Goal: Download file/media

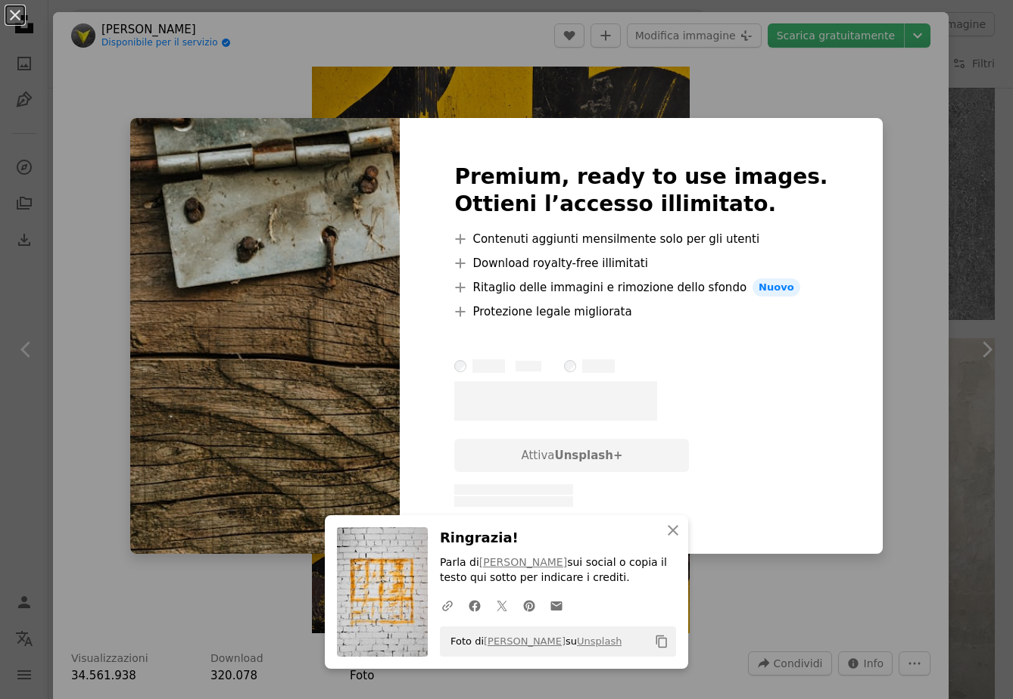
scroll to position [11100, 0]
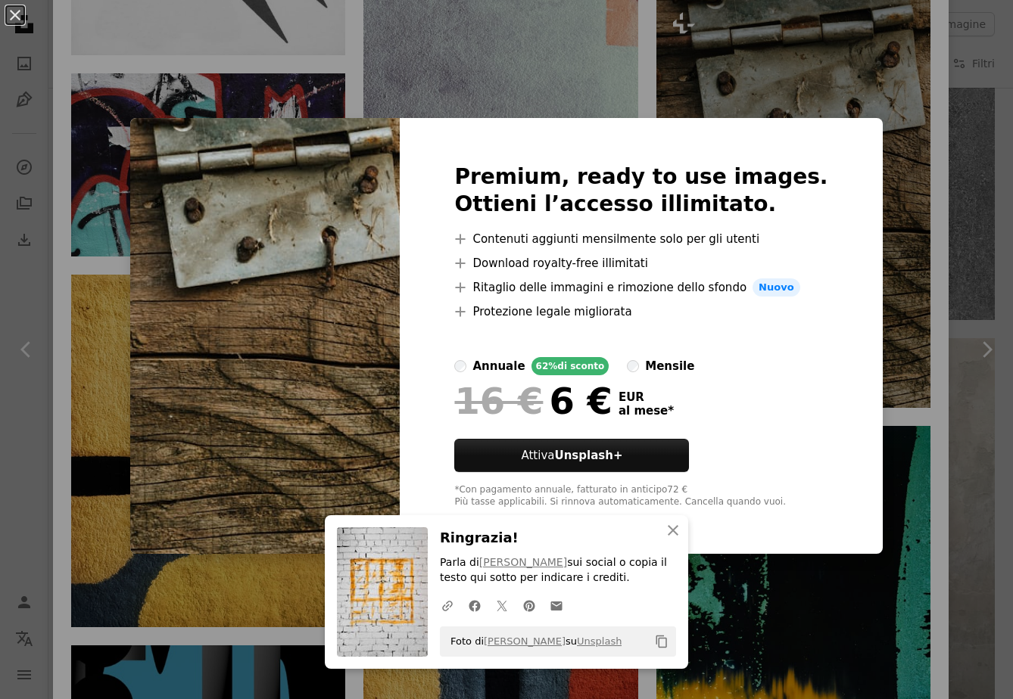
click at [893, 324] on div "An X shape Premium, ready to use images. Ottieni l’accesso illimitato. A plus s…" at bounding box center [506, 349] width 1013 height 699
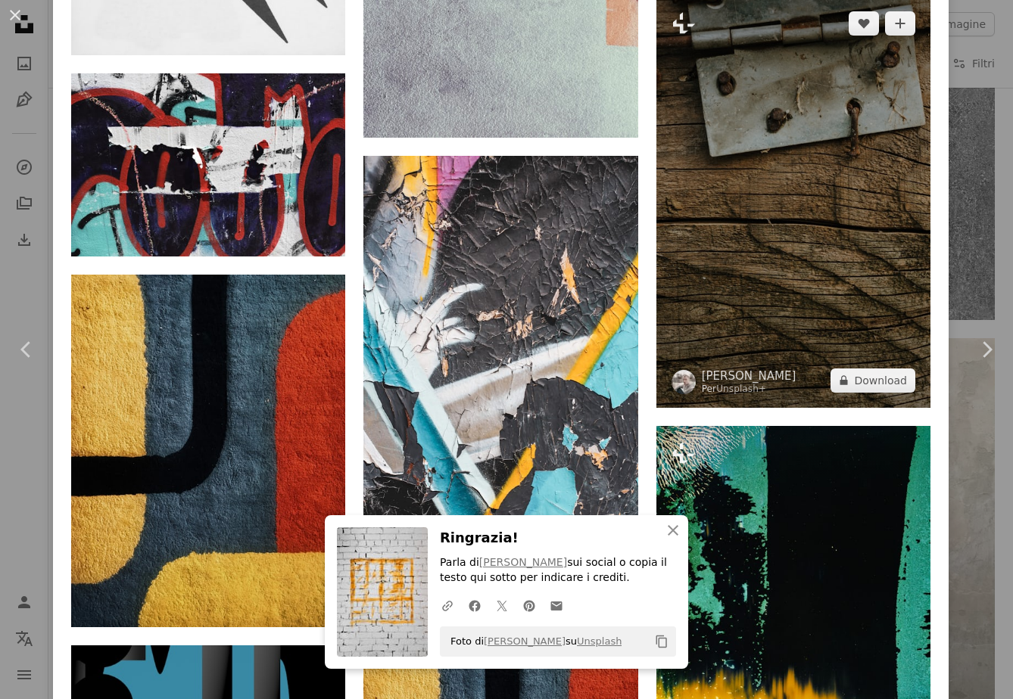
click at [775, 347] on img at bounding box center [793, 202] width 274 height 412
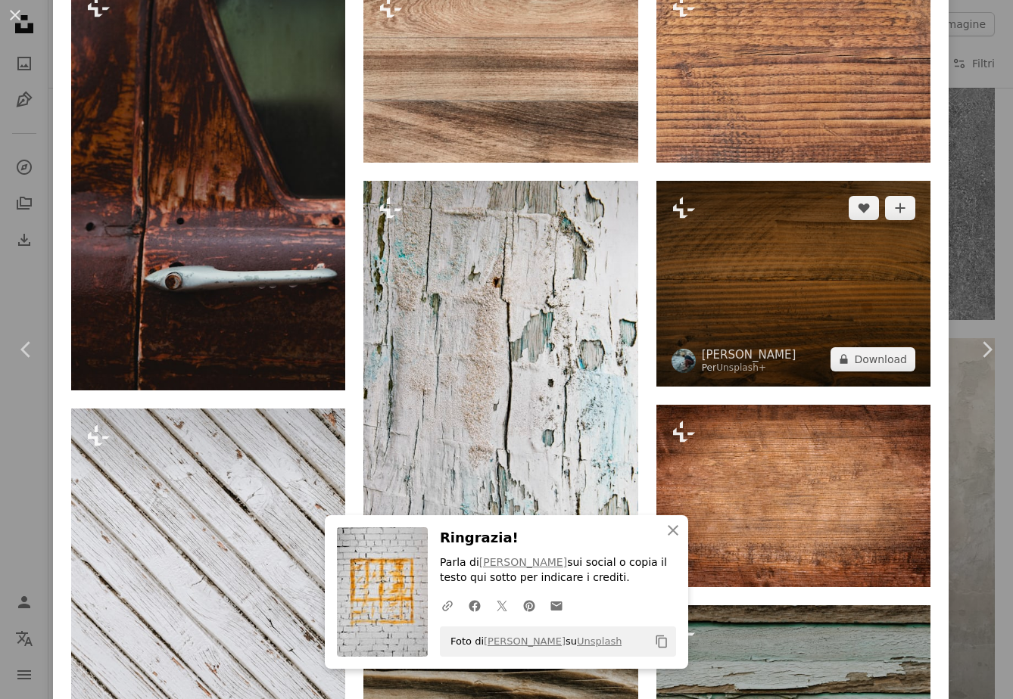
scroll to position [4008, 0]
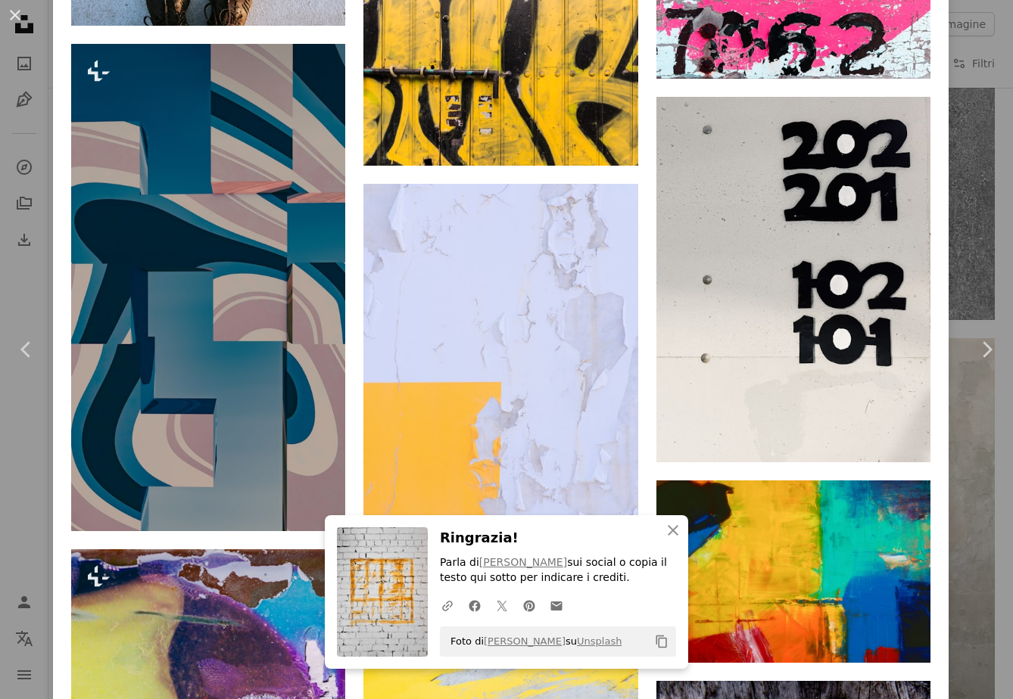
scroll to position [7109, 0]
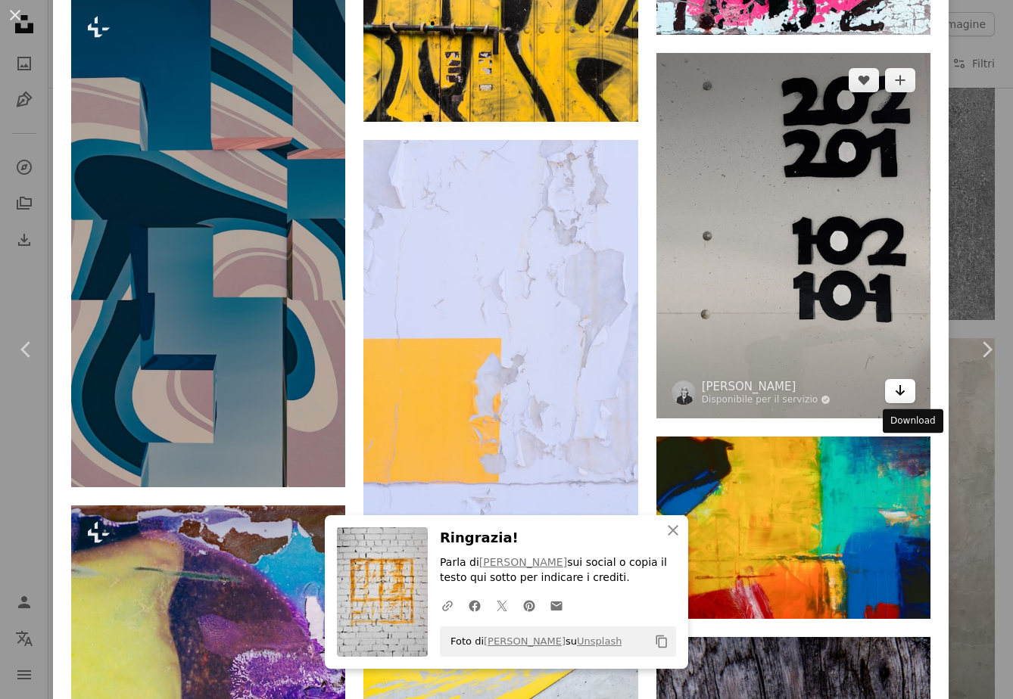
click at [905, 396] on icon "Download" at bounding box center [900, 390] width 10 height 11
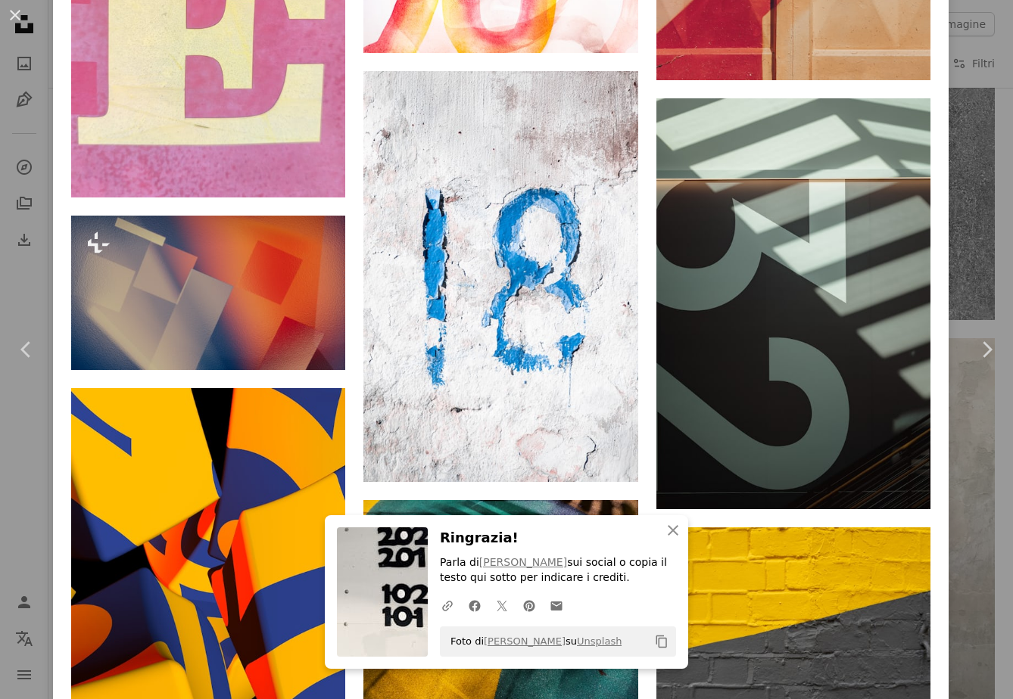
scroll to position [8740, 0]
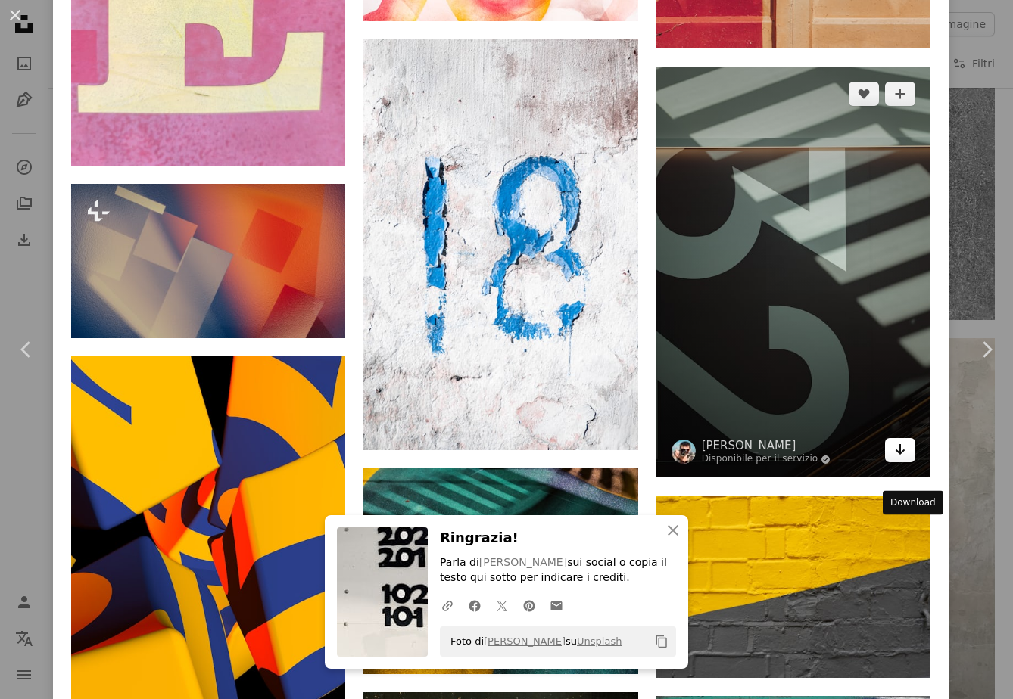
click at [906, 459] on icon "Arrow pointing down" at bounding box center [900, 449] width 12 height 18
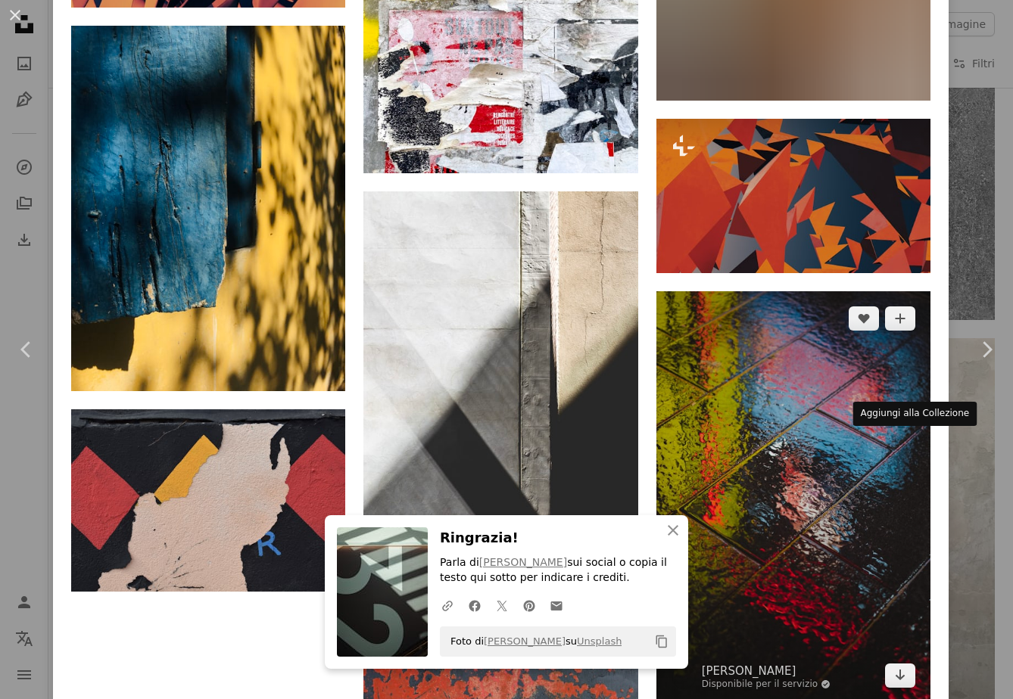
scroll to position [13636, 0]
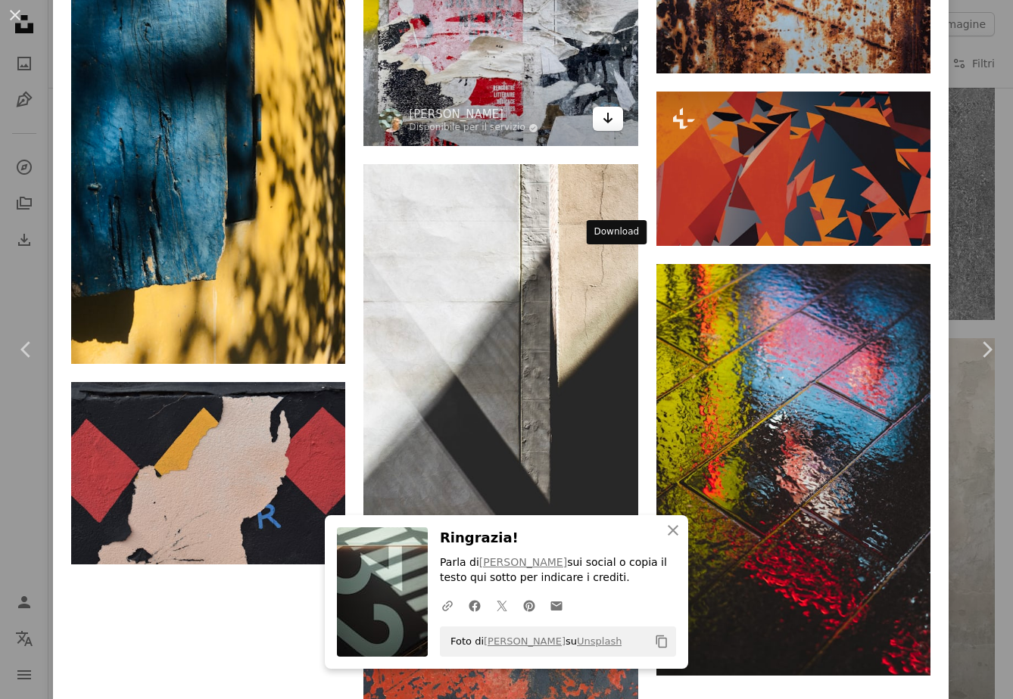
click at [614, 127] on icon "Arrow pointing down" at bounding box center [608, 118] width 12 height 18
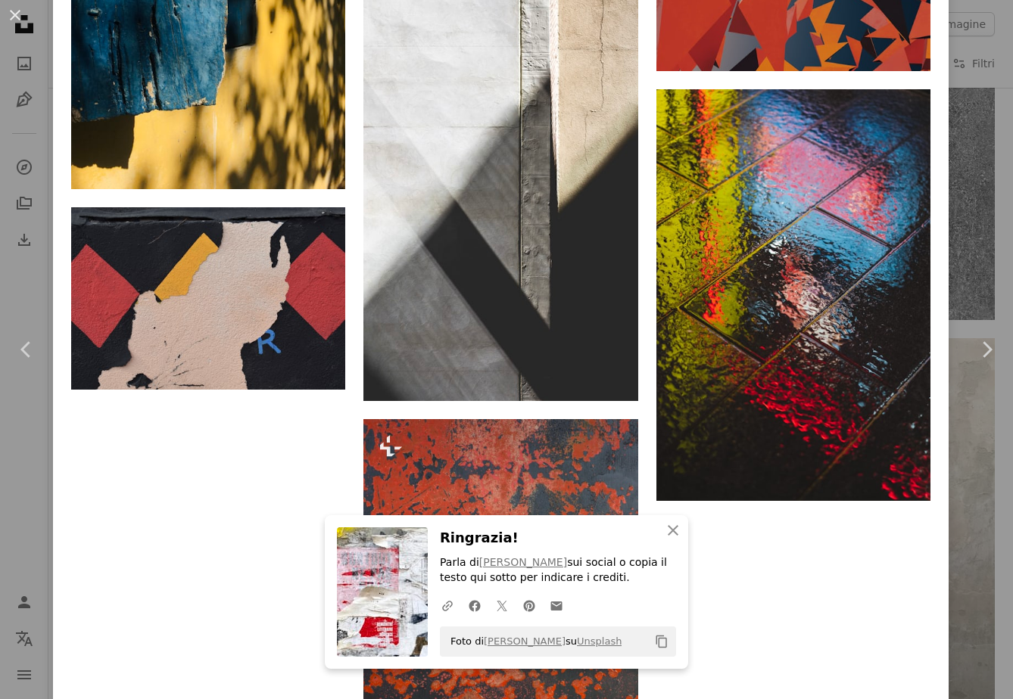
scroll to position [13853, 0]
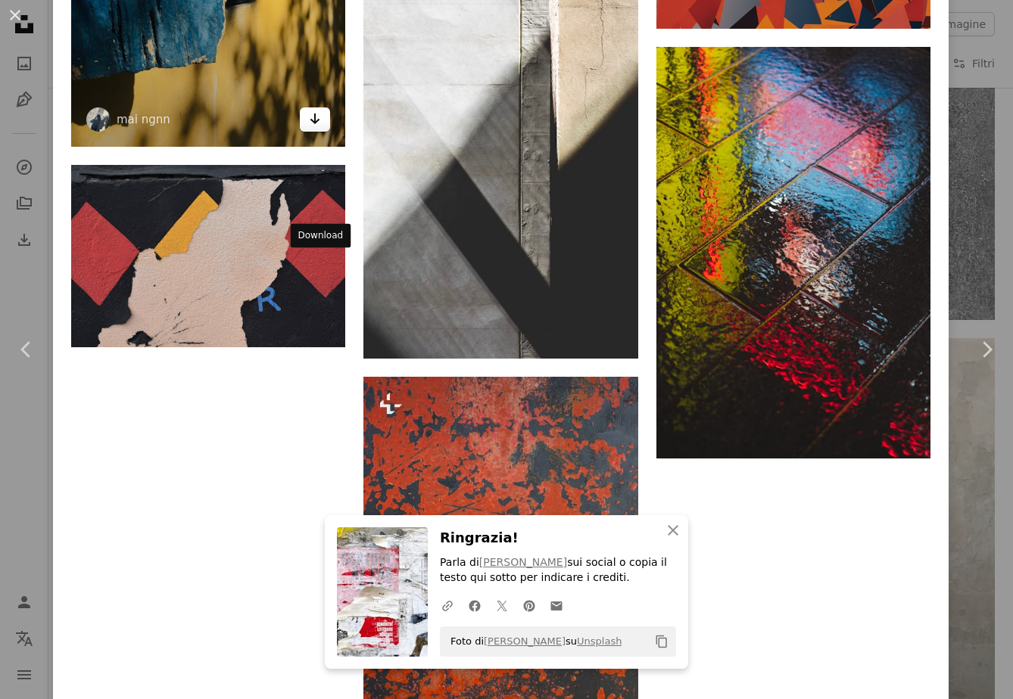
click at [322, 132] on link "Arrow pointing down" at bounding box center [315, 119] width 30 height 24
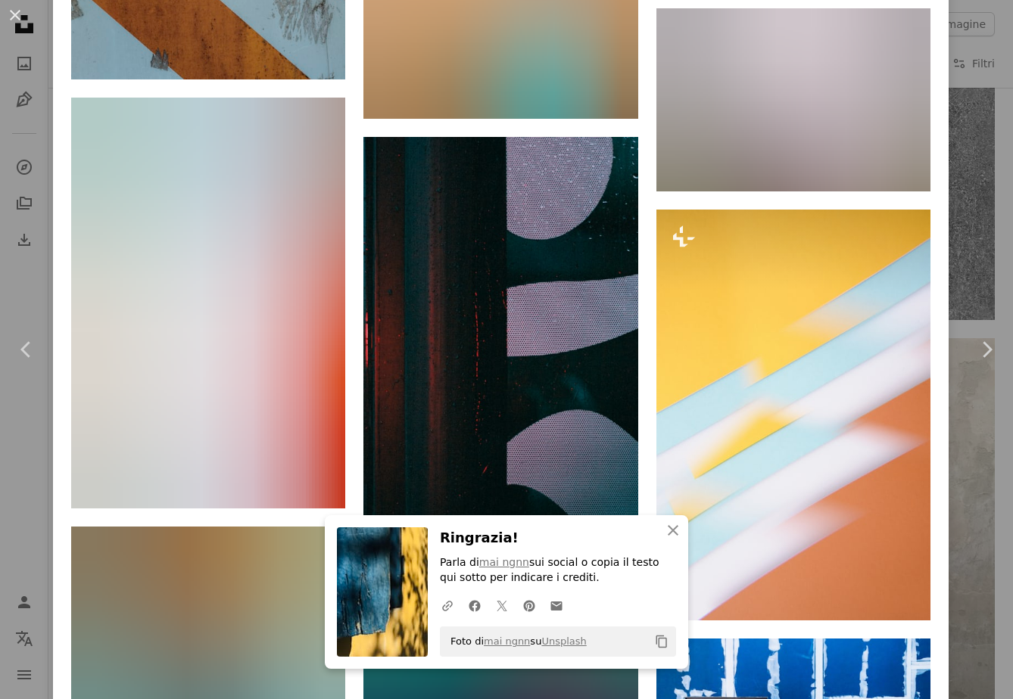
scroll to position [14917, 0]
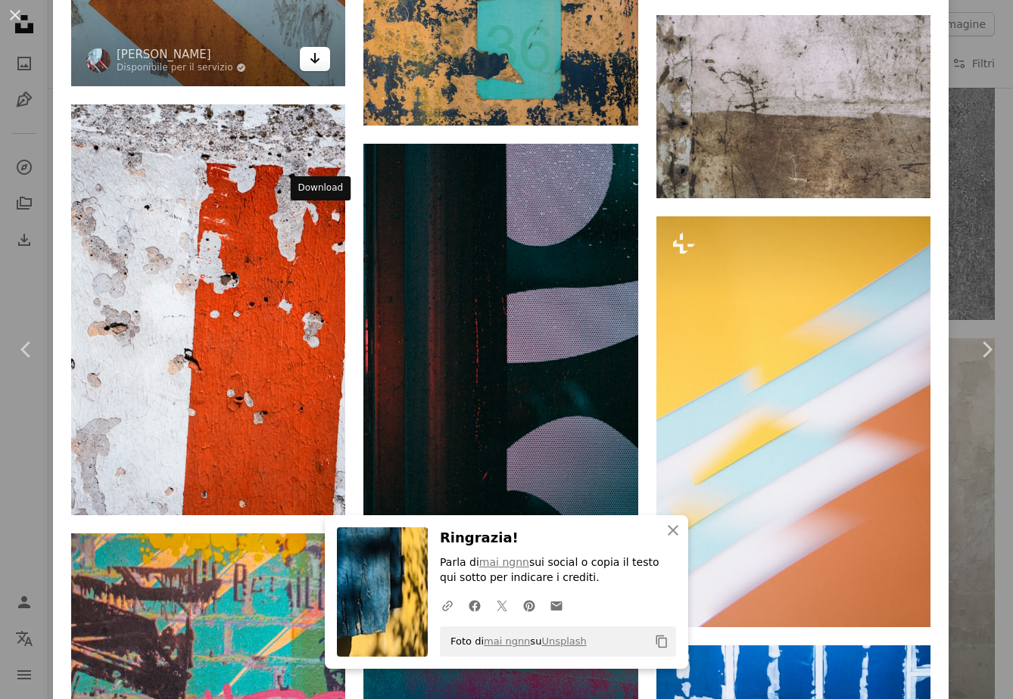
click at [319, 64] on icon "Download" at bounding box center [315, 58] width 10 height 11
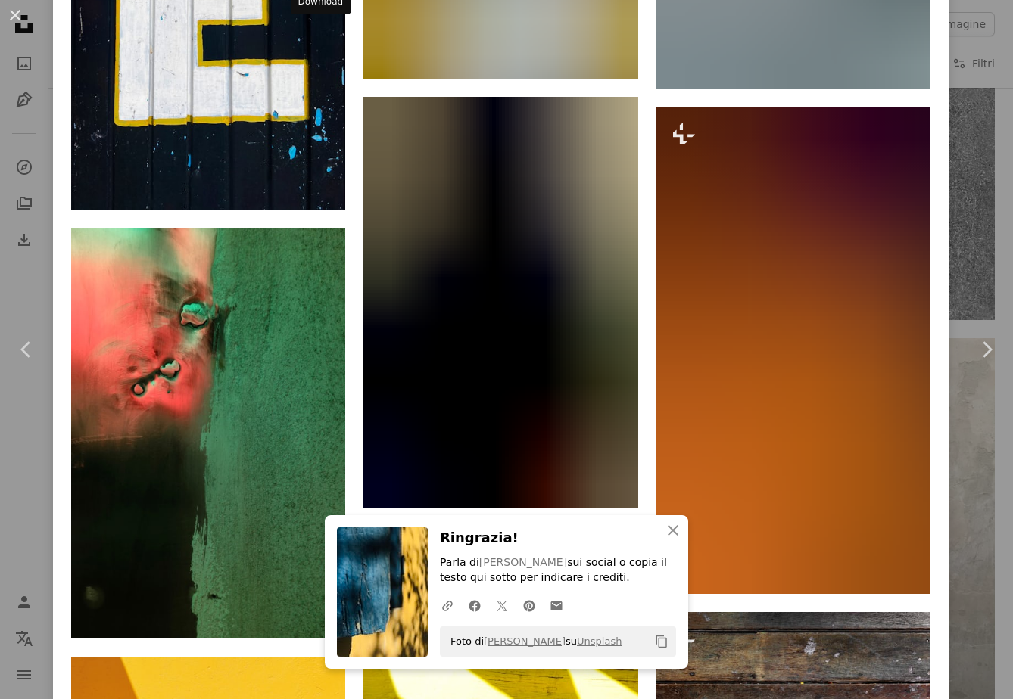
scroll to position [17319, 0]
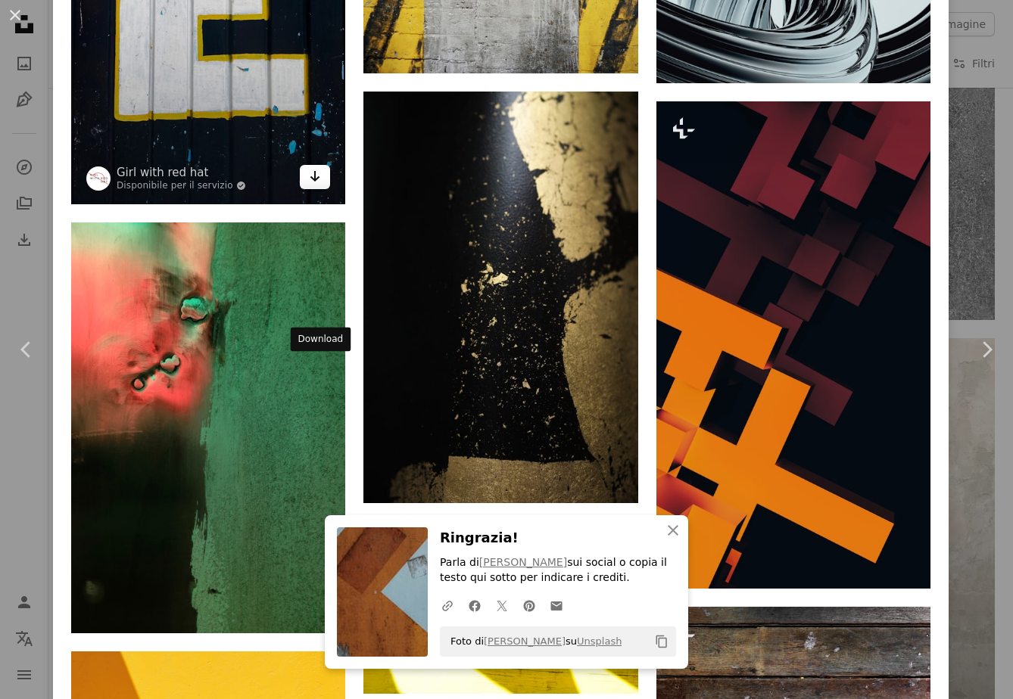
click at [327, 189] on link "Arrow pointing down" at bounding box center [315, 177] width 30 height 24
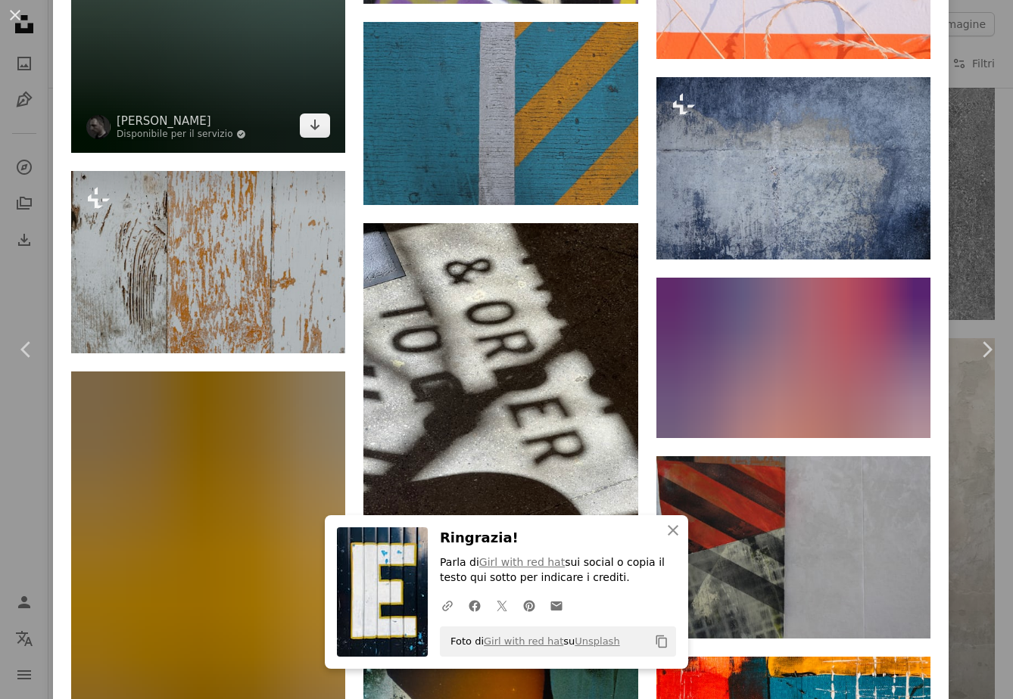
scroll to position [20109, 0]
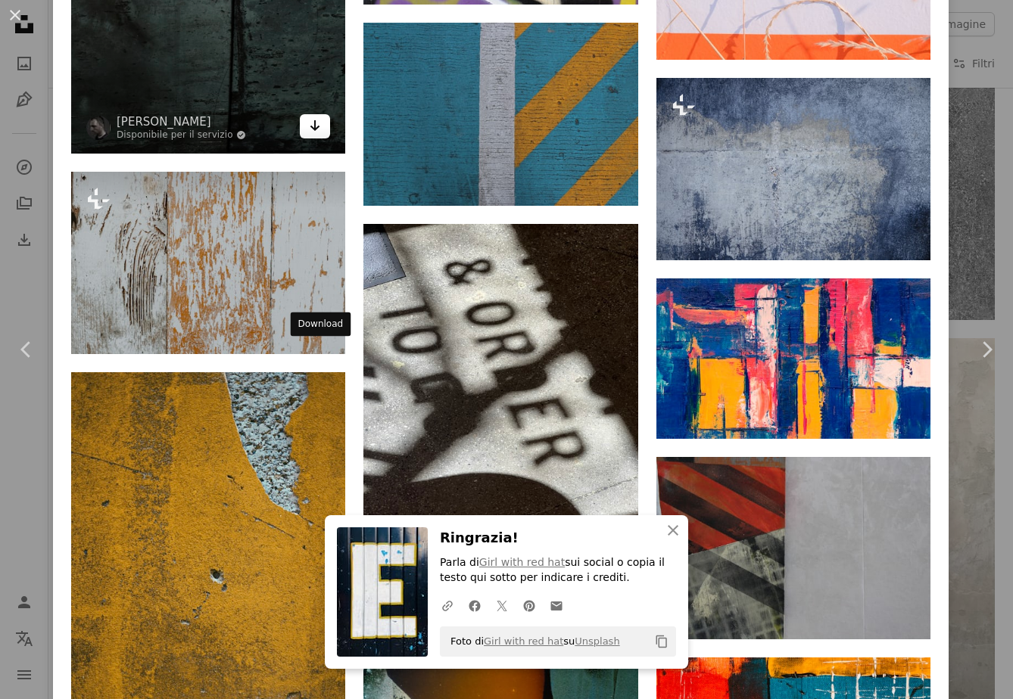
click at [321, 135] on icon "Arrow pointing down" at bounding box center [315, 126] width 12 height 18
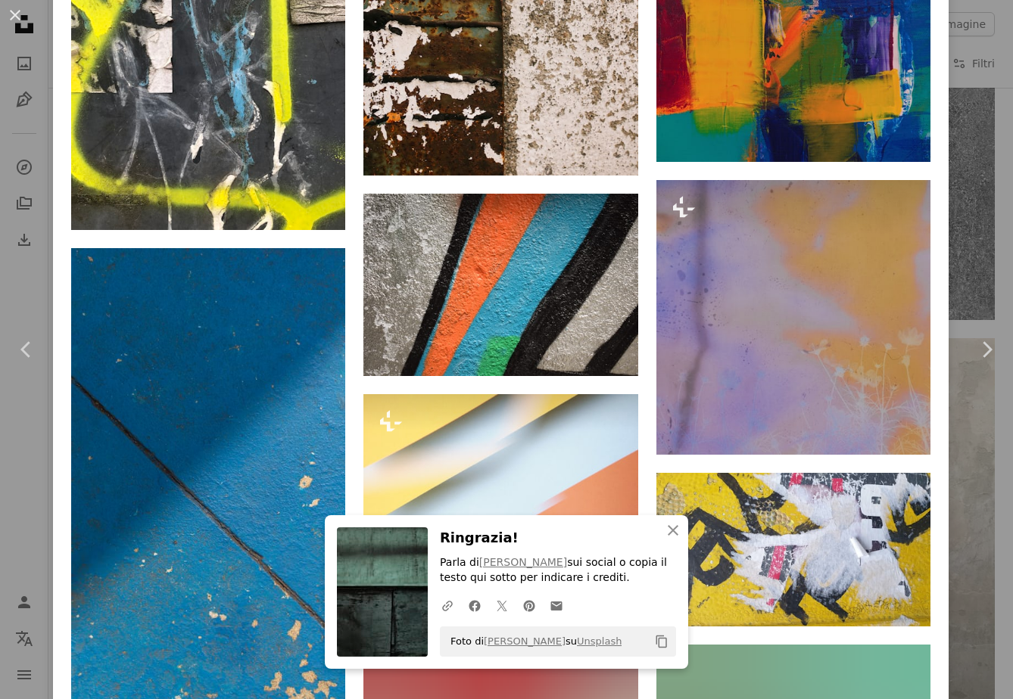
scroll to position [22404, 0]
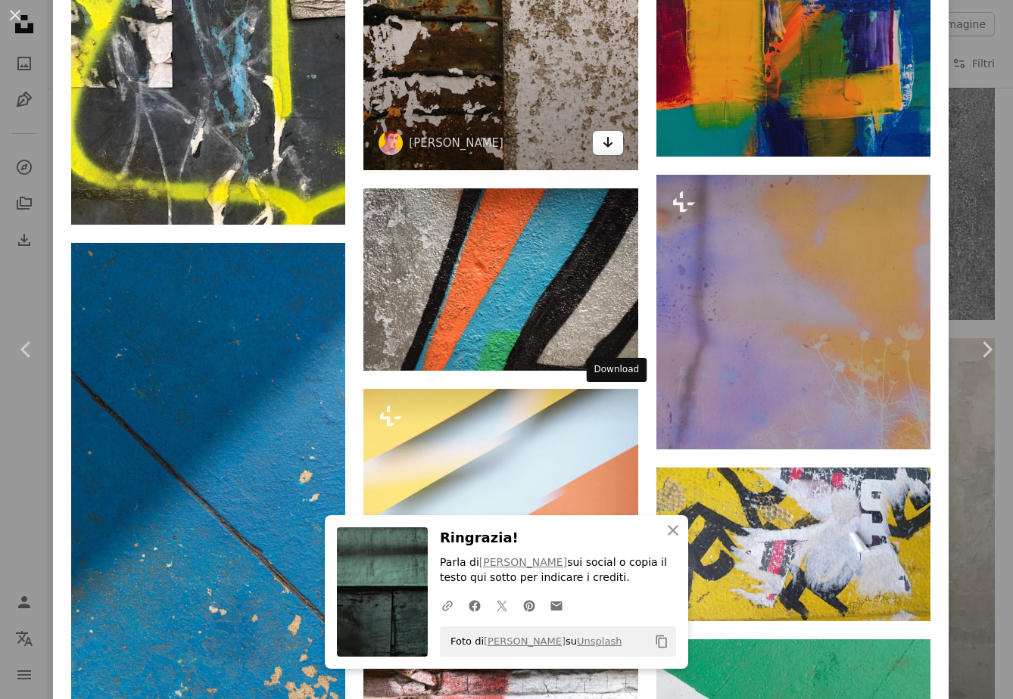
click at [614, 151] on icon "Arrow pointing down" at bounding box center [608, 142] width 12 height 18
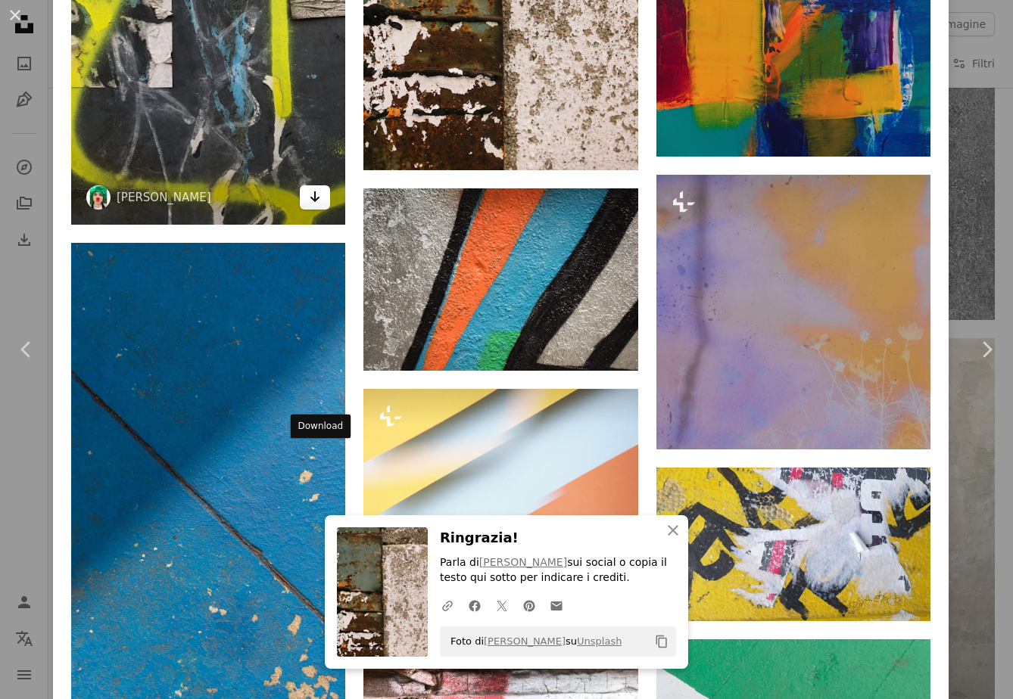
click at [321, 206] on icon "Arrow pointing down" at bounding box center [315, 197] width 12 height 18
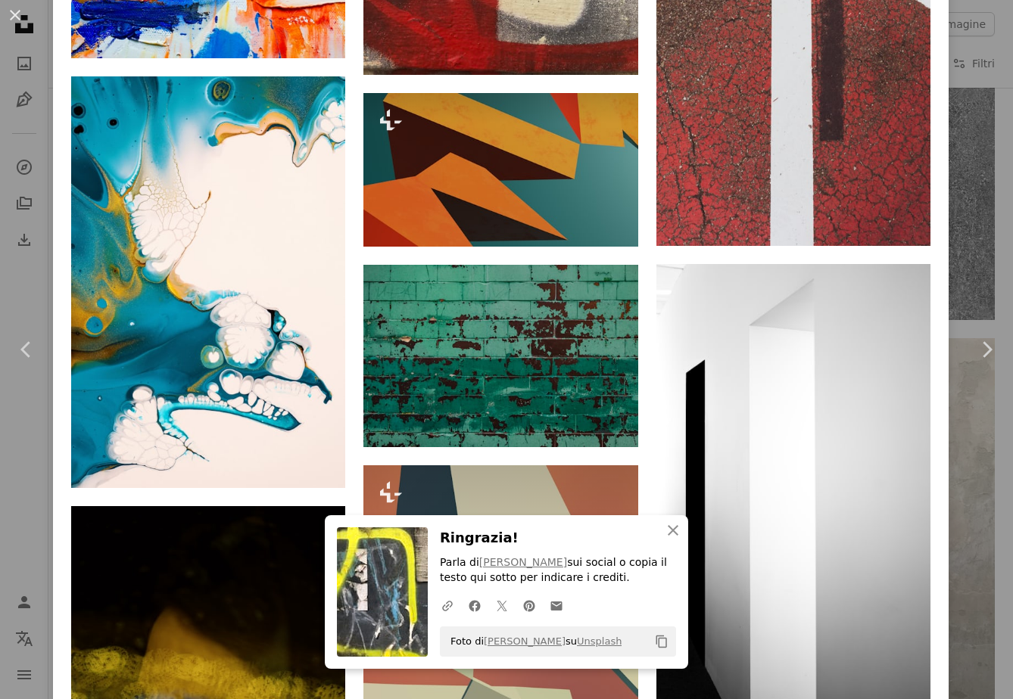
scroll to position [23286, 0]
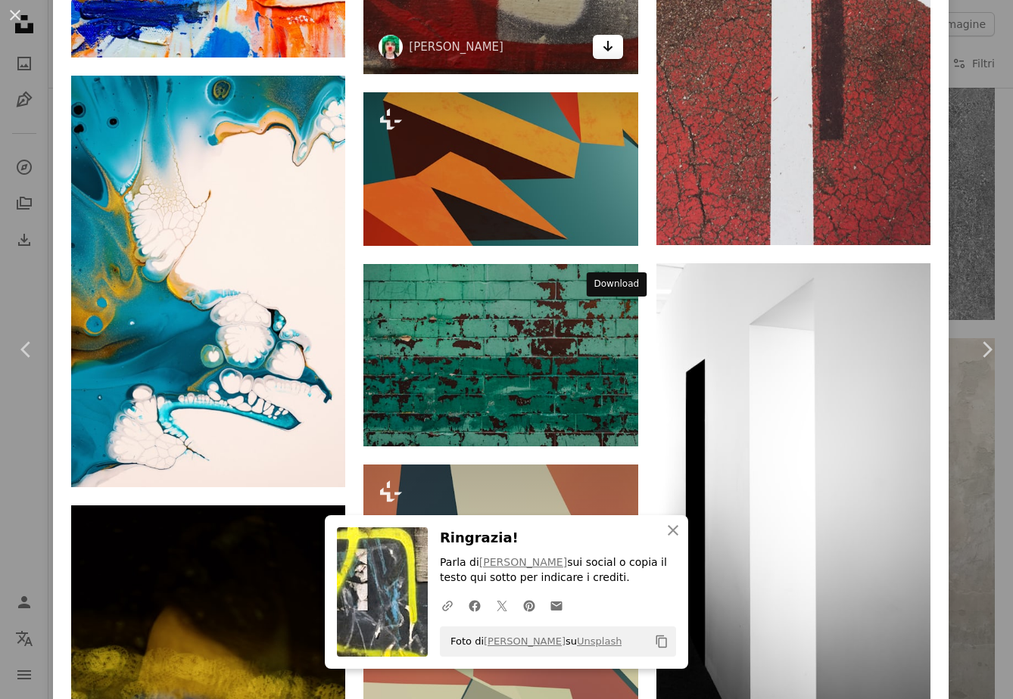
click at [611, 55] on icon "Arrow pointing down" at bounding box center [608, 46] width 12 height 18
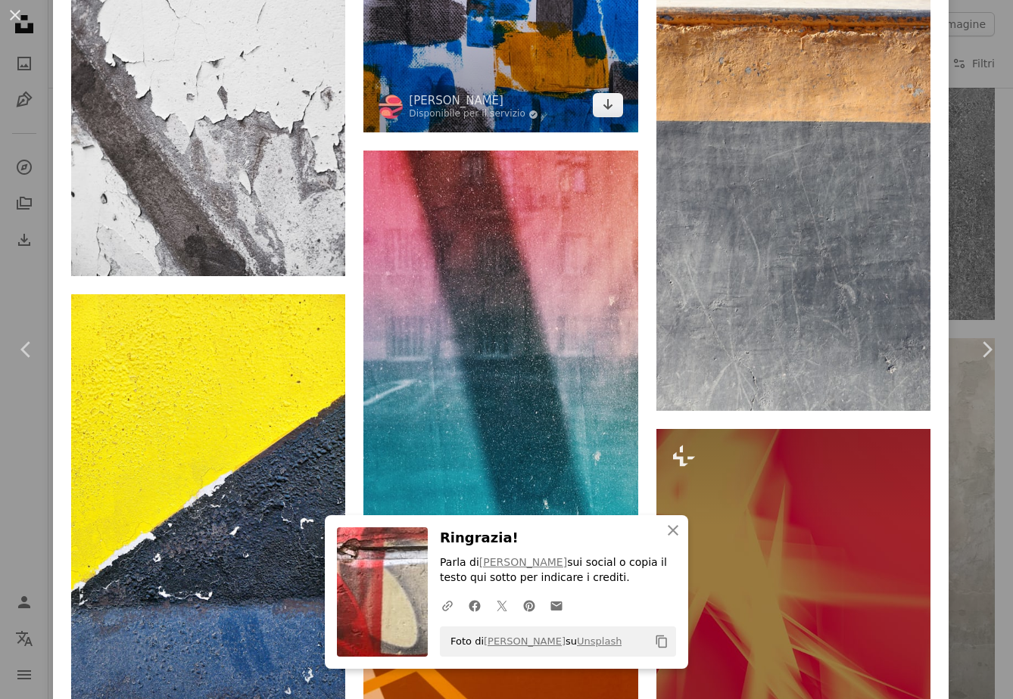
scroll to position [25031, 0]
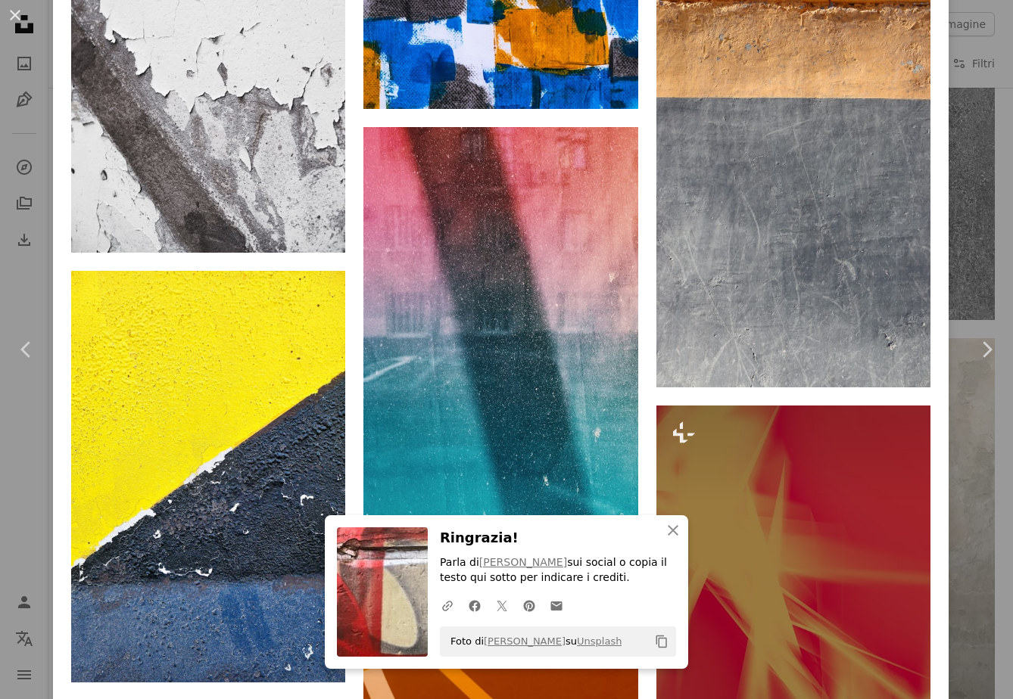
click at [982, 490] on div "An X shape Chevron left Chevron right [PERSON_NAME] Disponibile per il servizio…" at bounding box center [506, 349] width 1013 height 699
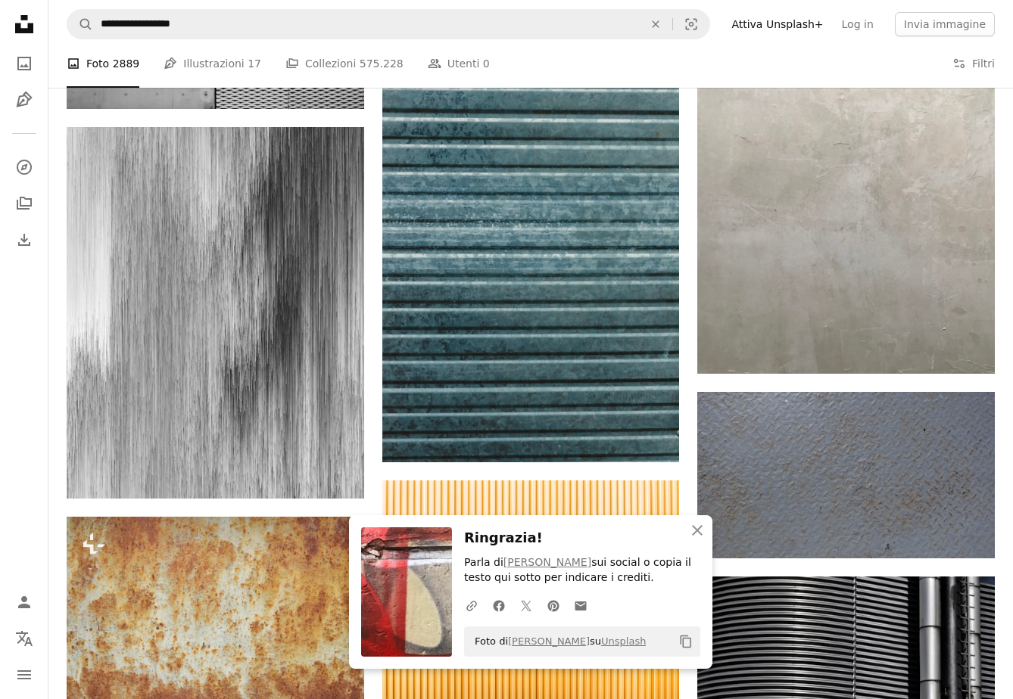
scroll to position [1709, 0]
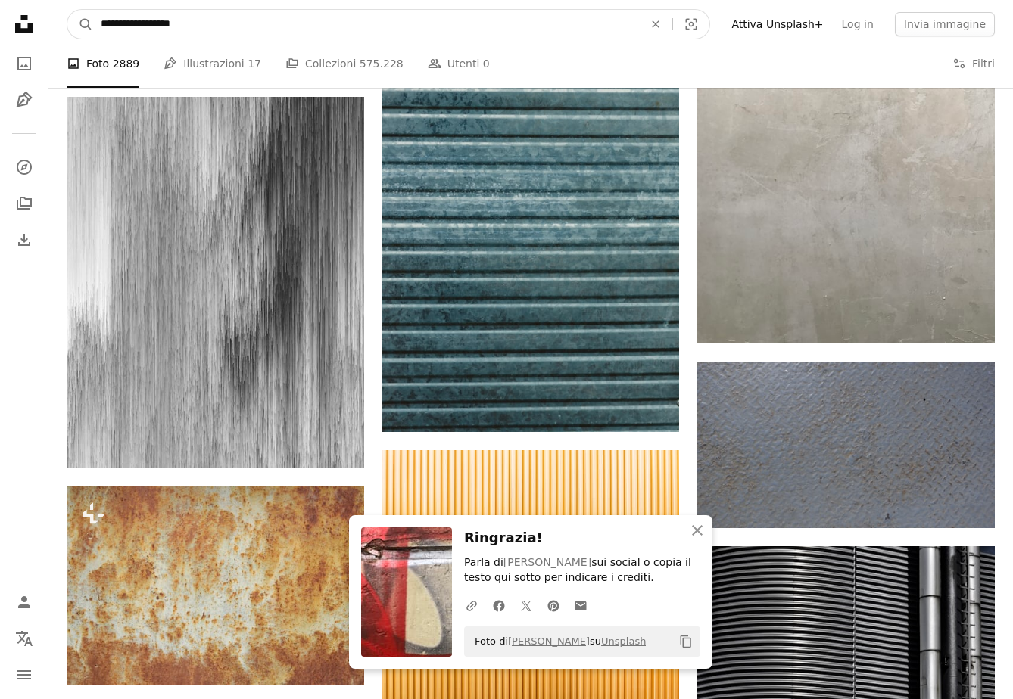
click at [119, 18] on input "**********" at bounding box center [366, 24] width 546 height 29
type input "**********"
click button "A magnifying glass" at bounding box center [80, 24] width 26 height 29
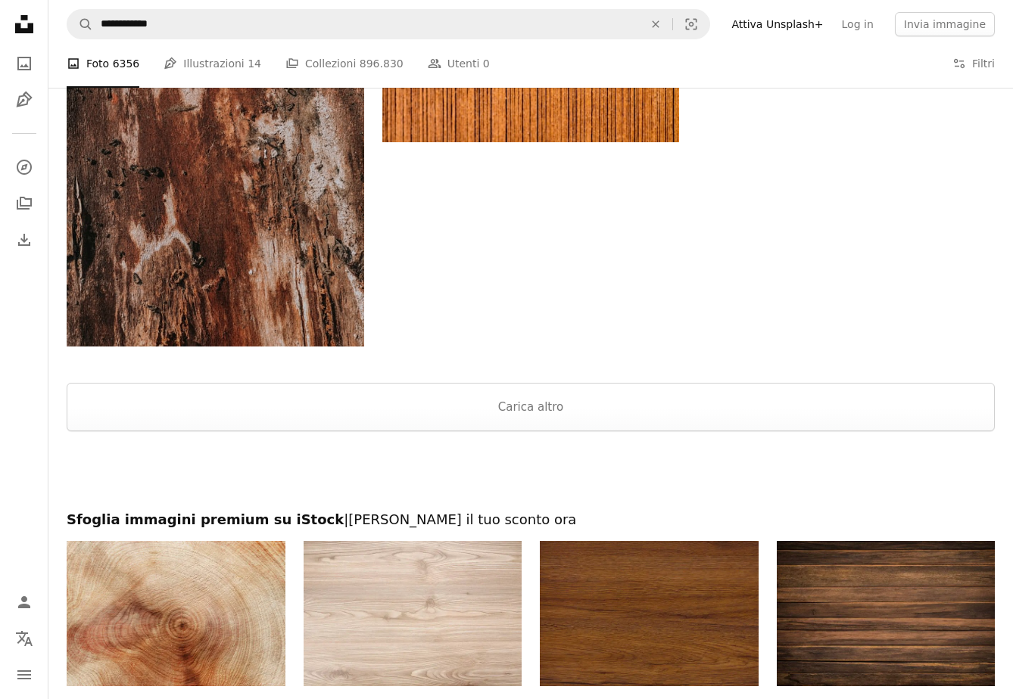
scroll to position [2864, 0]
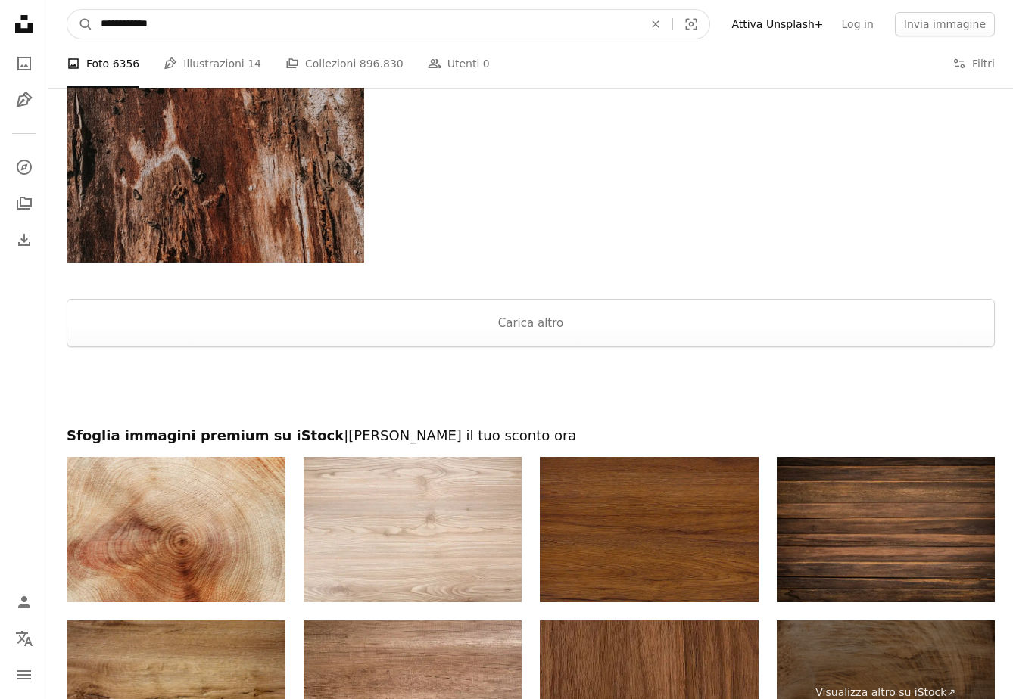
click at [101, 23] on input "**********" at bounding box center [366, 24] width 546 height 29
type input "**********"
click button "A magnifying glass" at bounding box center [80, 24] width 26 height 29
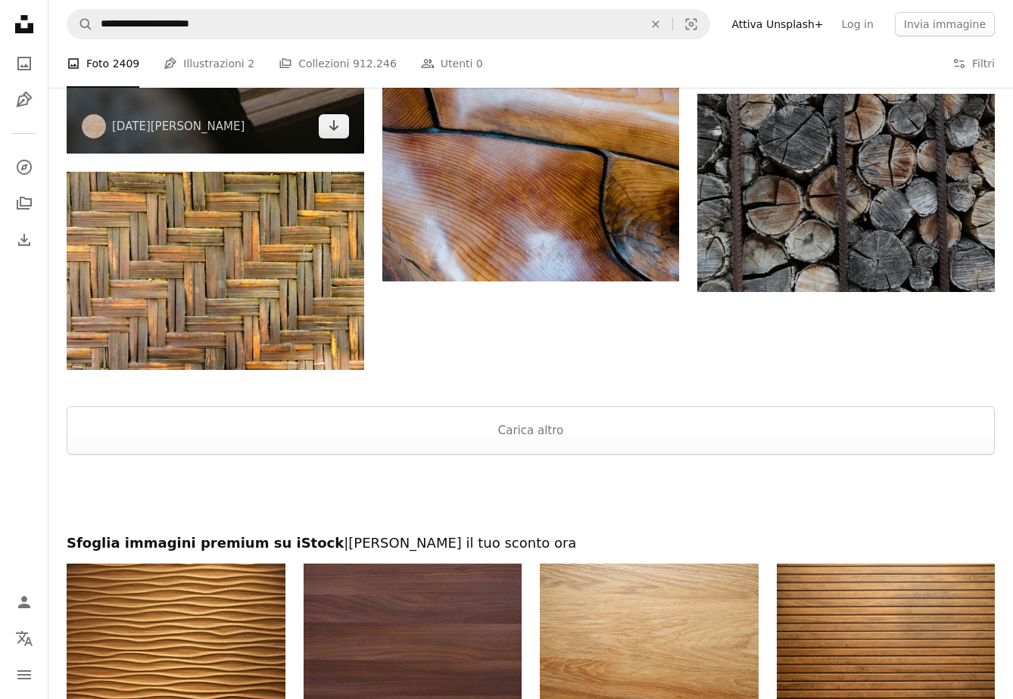
scroll to position [2621, 0]
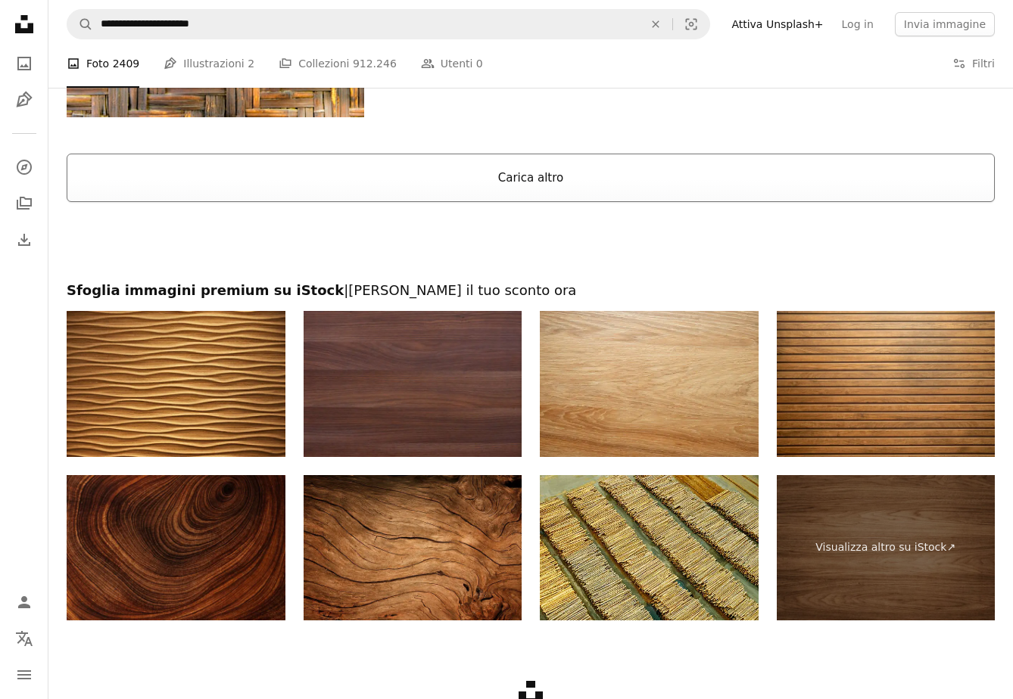
click at [545, 181] on button "Carica altro" at bounding box center [531, 178] width 928 height 48
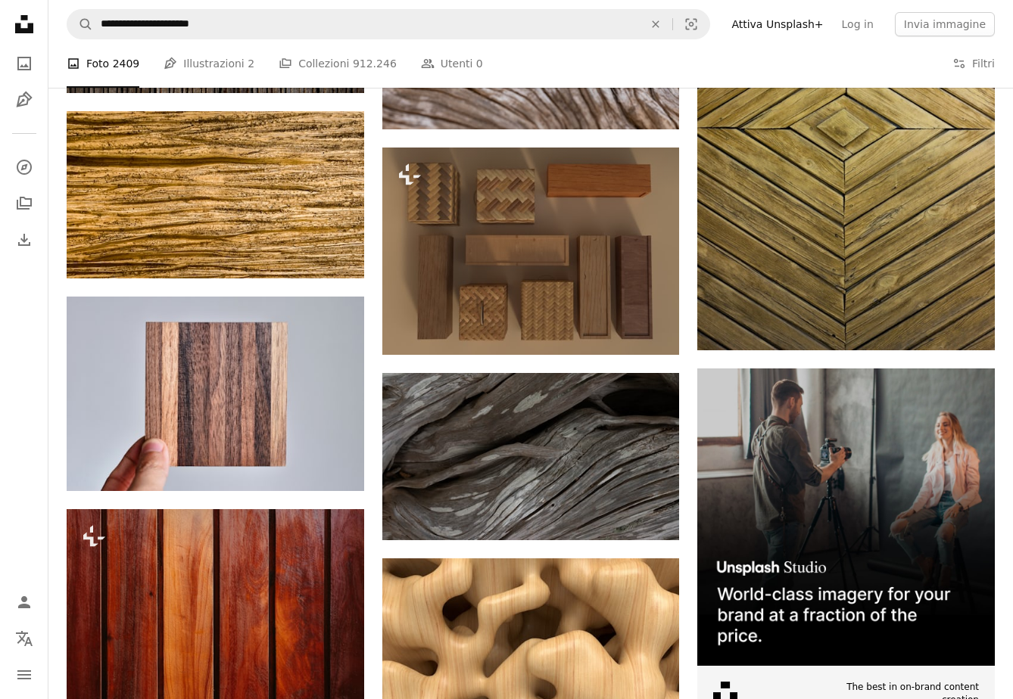
scroll to position [4987, 0]
